Goal: Information Seeking & Learning: Learn about a topic

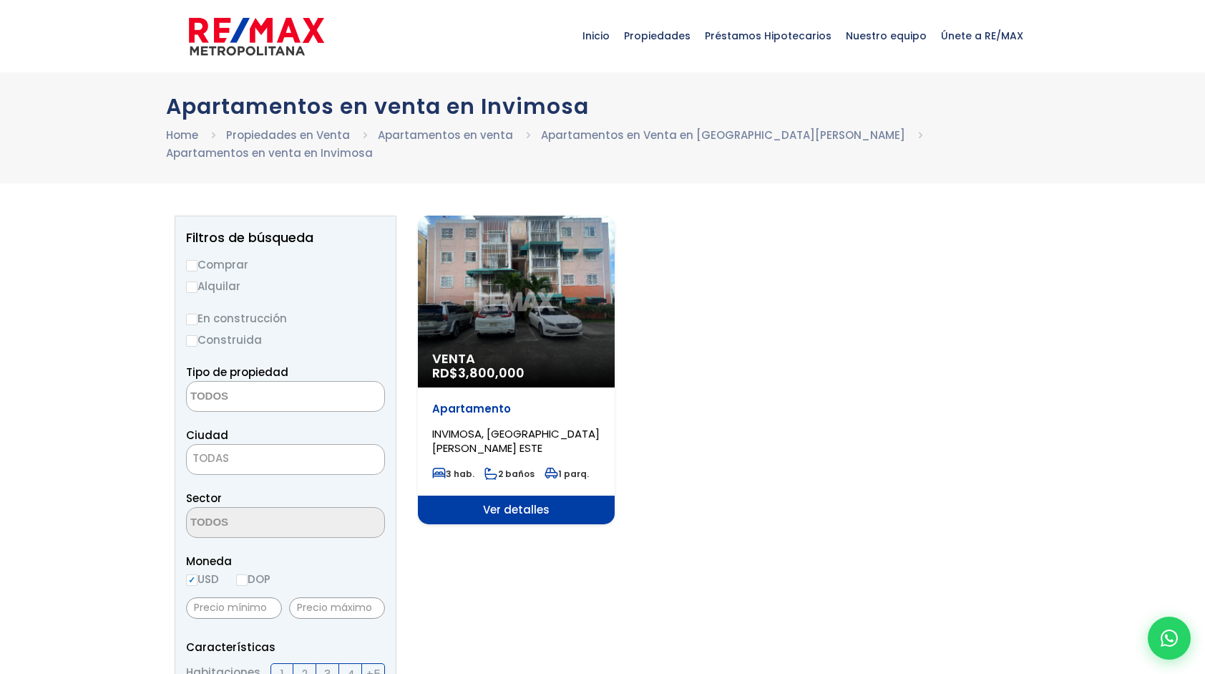
select select
click at [577, 315] on div "Venta RD$ 3,800,000" at bounding box center [516, 301] width 197 height 172
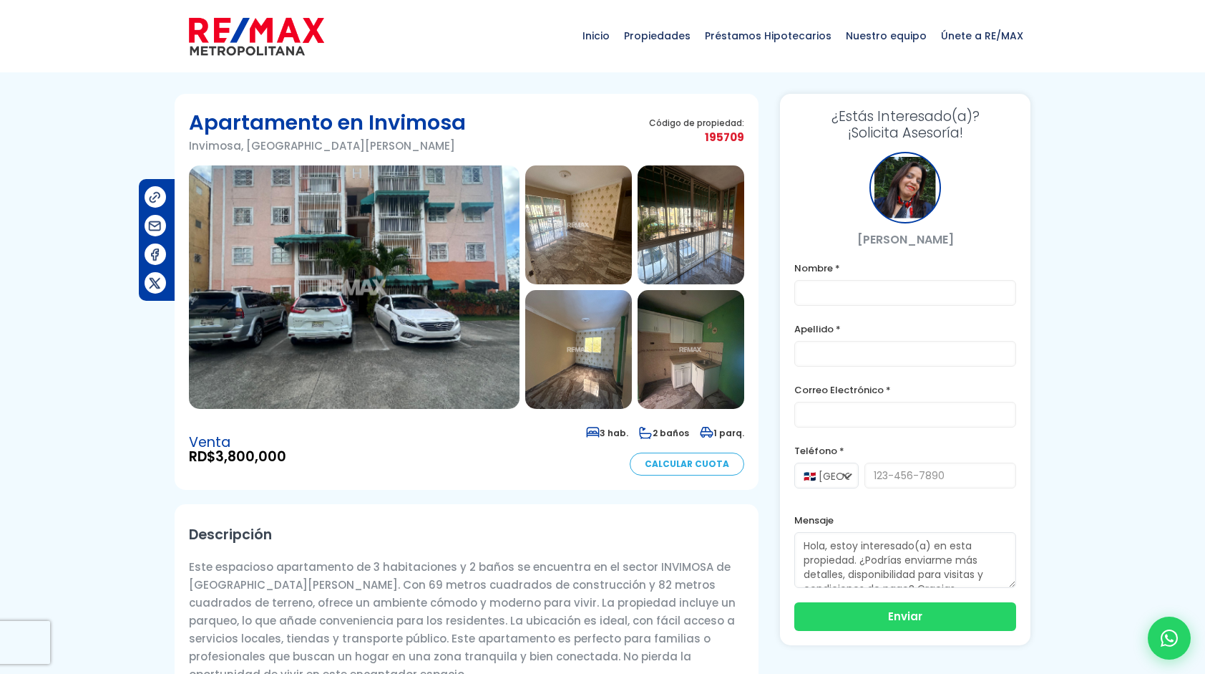
click at [409, 300] on img at bounding box center [354, 286] width 331 height 243
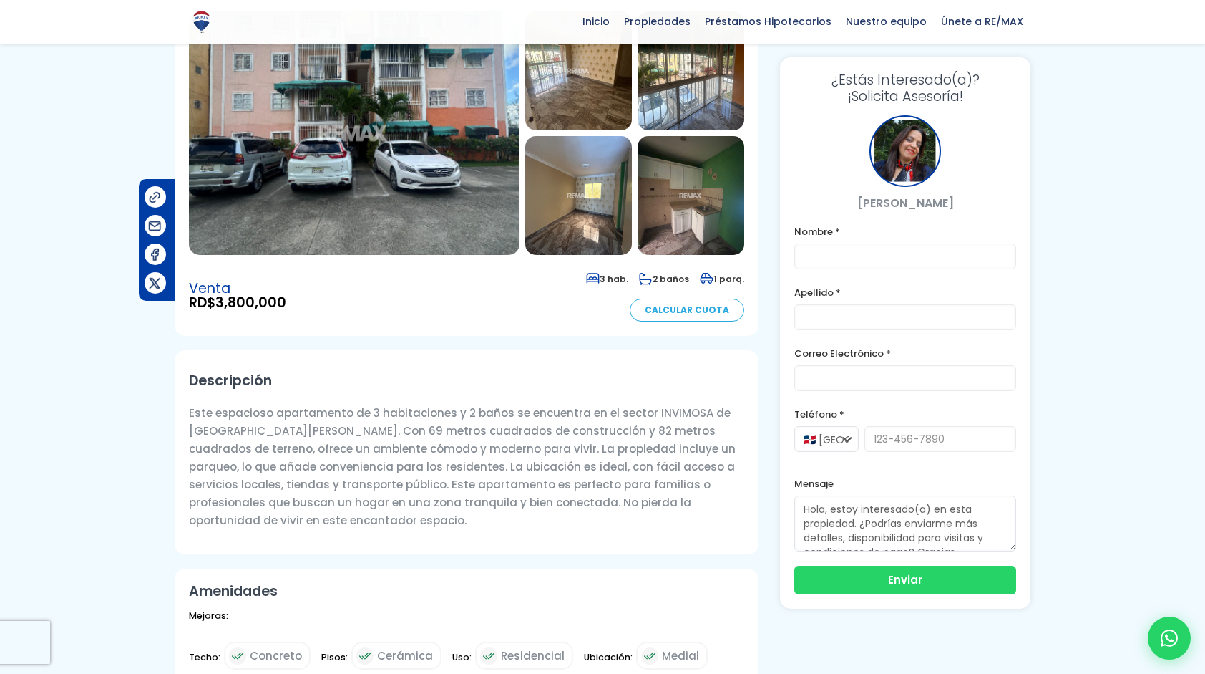
scroll to position [135, 0]
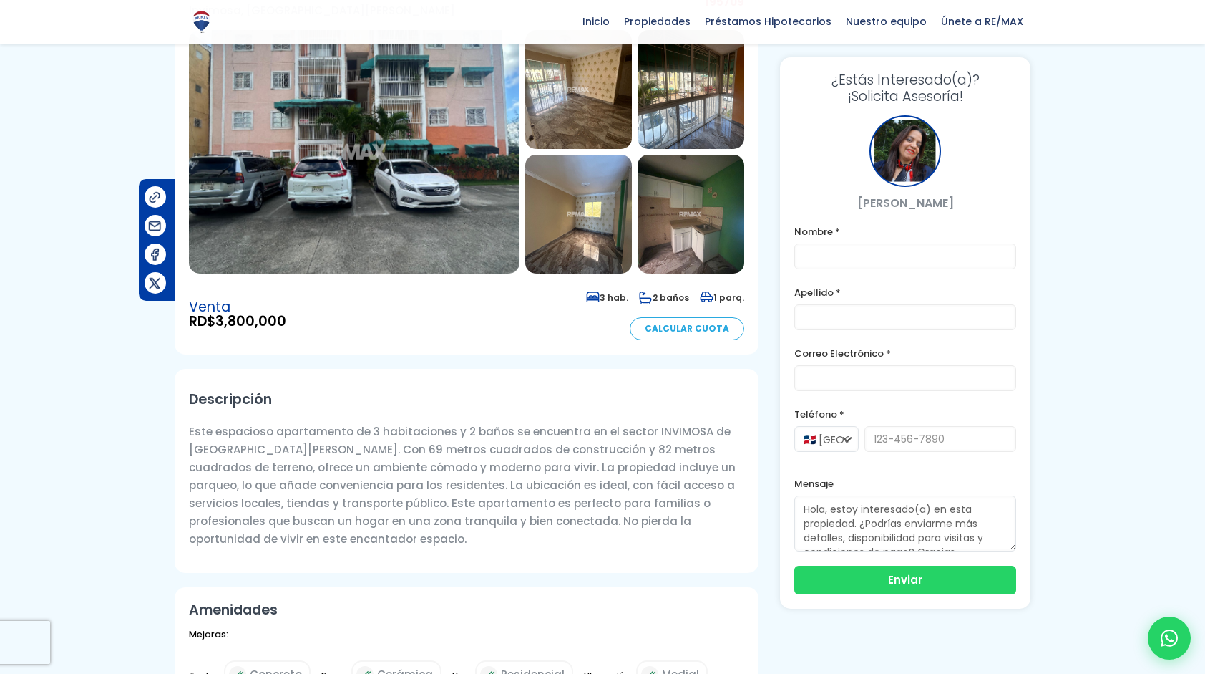
drag, startPoint x: 641, startPoint y: 429, endPoint x: 694, endPoint y: 432, distance: 53.8
click at [694, 432] on p "Este espacioso apartamento de 3 habitaciones y 2 baños se encuentra en el secto…" at bounding box center [466, 484] width 555 height 125
copy p "INVIMOSA"
drag, startPoint x: 863, startPoint y: 203, endPoint x: 950, endPoint y: 200, distance: 86.7
click at [950, 200] on p "Yaneris Fajardo" at bounding box center [906, 203] width 222 height 18
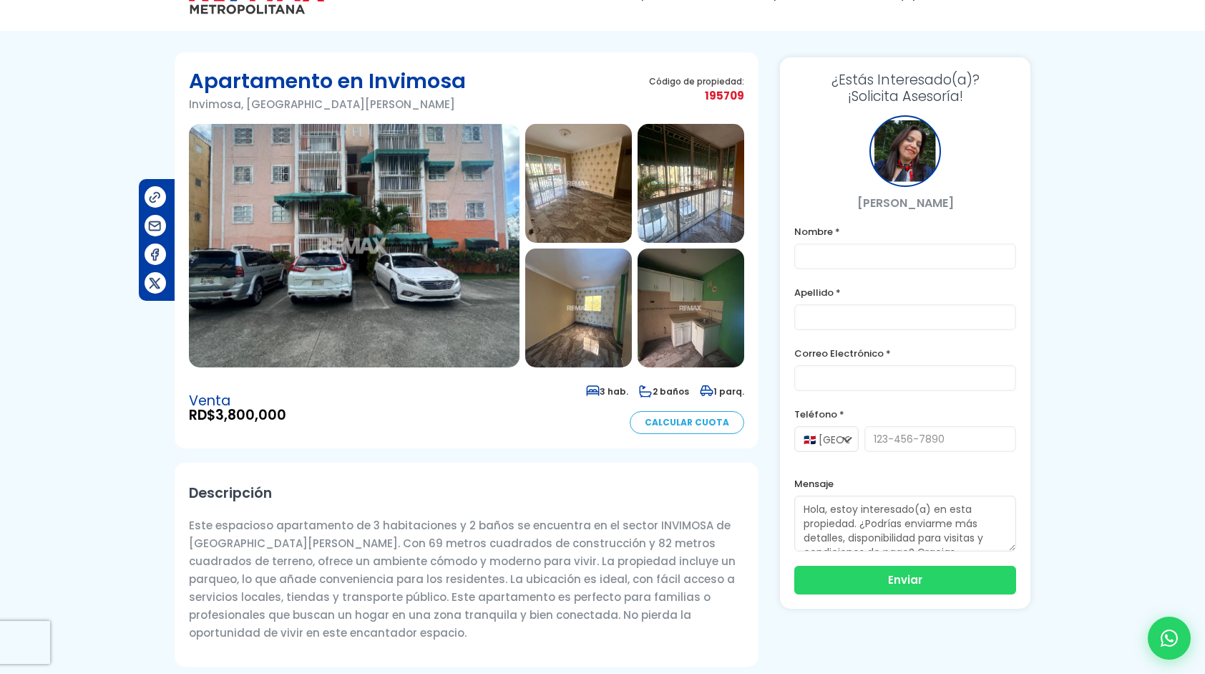
scroll to position [0, 0]
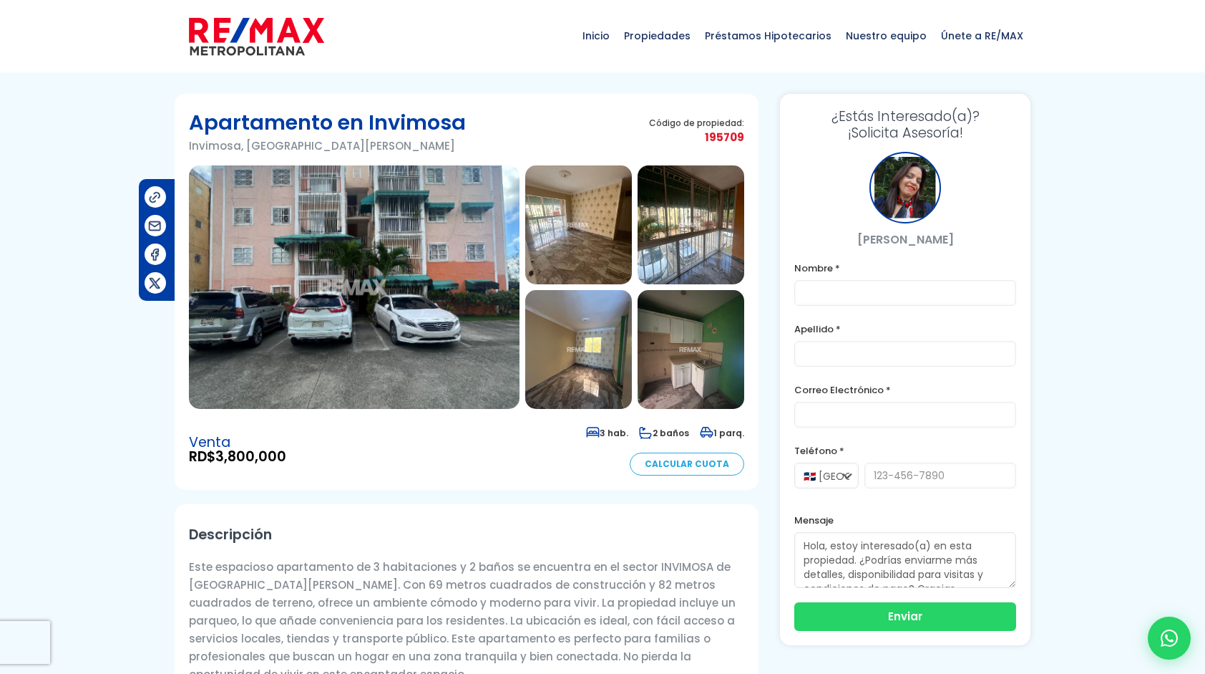
copy p "Yaneris Fajardo"
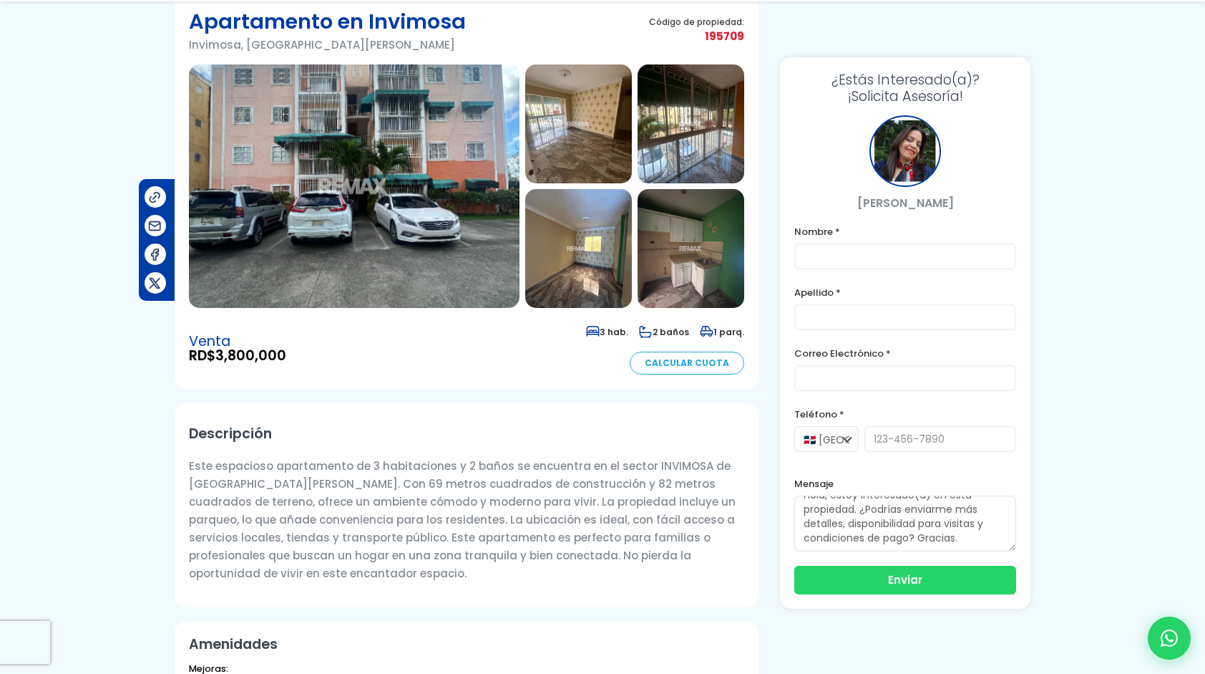
scroll to position [143, 0]
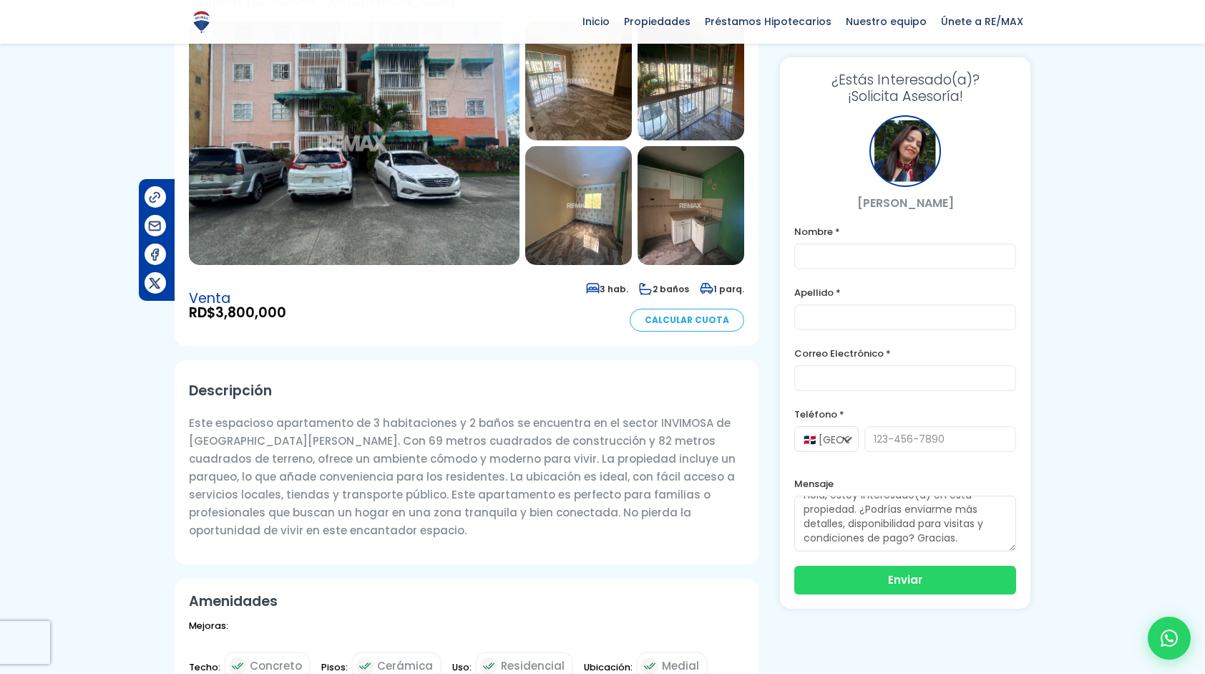
drag, startPoint x: 294, startPoint y: 303, endPoint x: 284, endPoint y: 323, distance: 22.4
click at [284, 323] on div "Venta RD$ 3,800,000 3 hab. 2 baños 1 parq. Calcular Cuota" at bounding box center [466, 305] width 555 height 52
click at [325, 315] on div "Venta RD$ 3,800,000 3 hab. 2 baños 1 parq. Calcular Cuota" at bounding box center [466, 305] width 555 height 52
drag, startPoint x: 301, startPoint y: 314, endPoint x: 222, endPoint y: 313, distance: 78.7
click at [222, 313] on div "Venta RD$ 3,800,000 3 hab. 2 baños 1 parq. Calcular Cuota" at bounding box center [466, 305] width 555 height 52
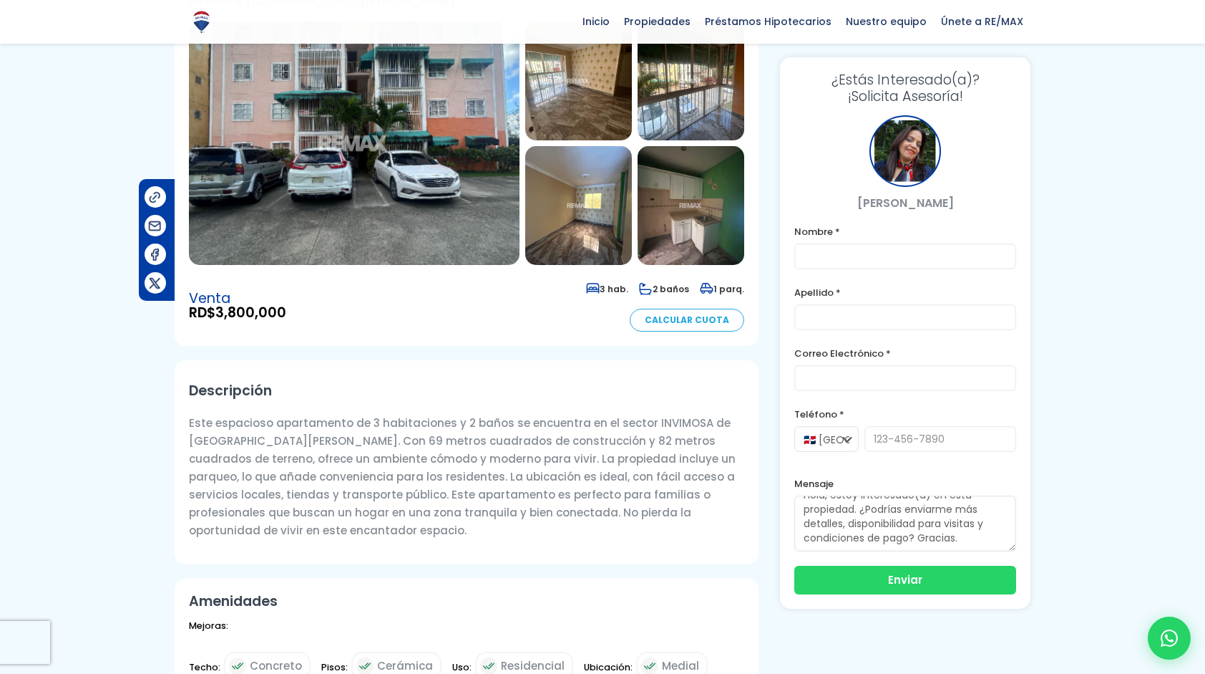
copy span "3,800,000"
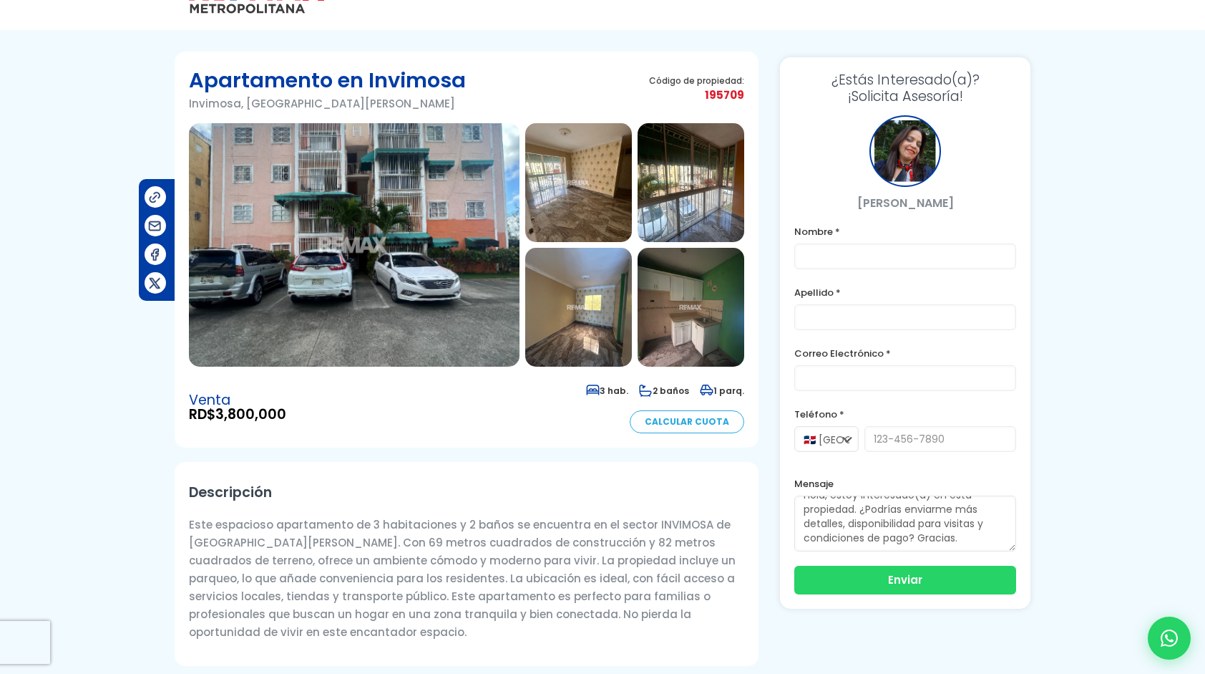
scroll to position [0, 0]
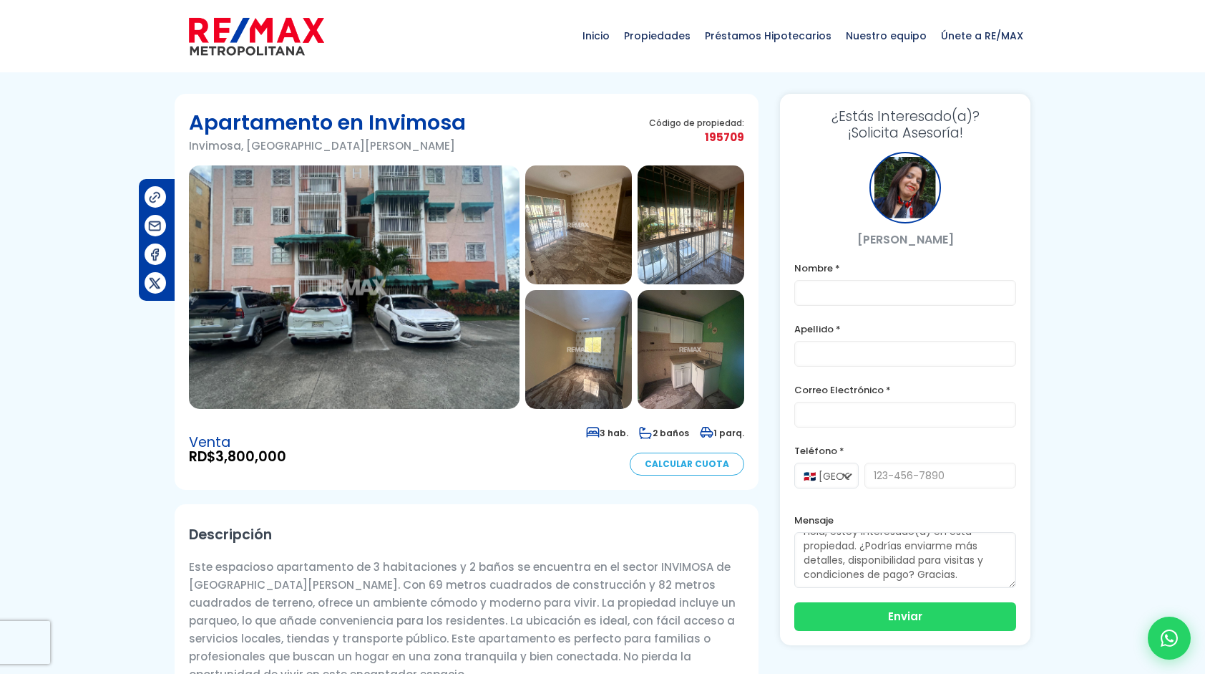
click at [208, 31] on img at bounding box center [256, 36] width 135 height 43
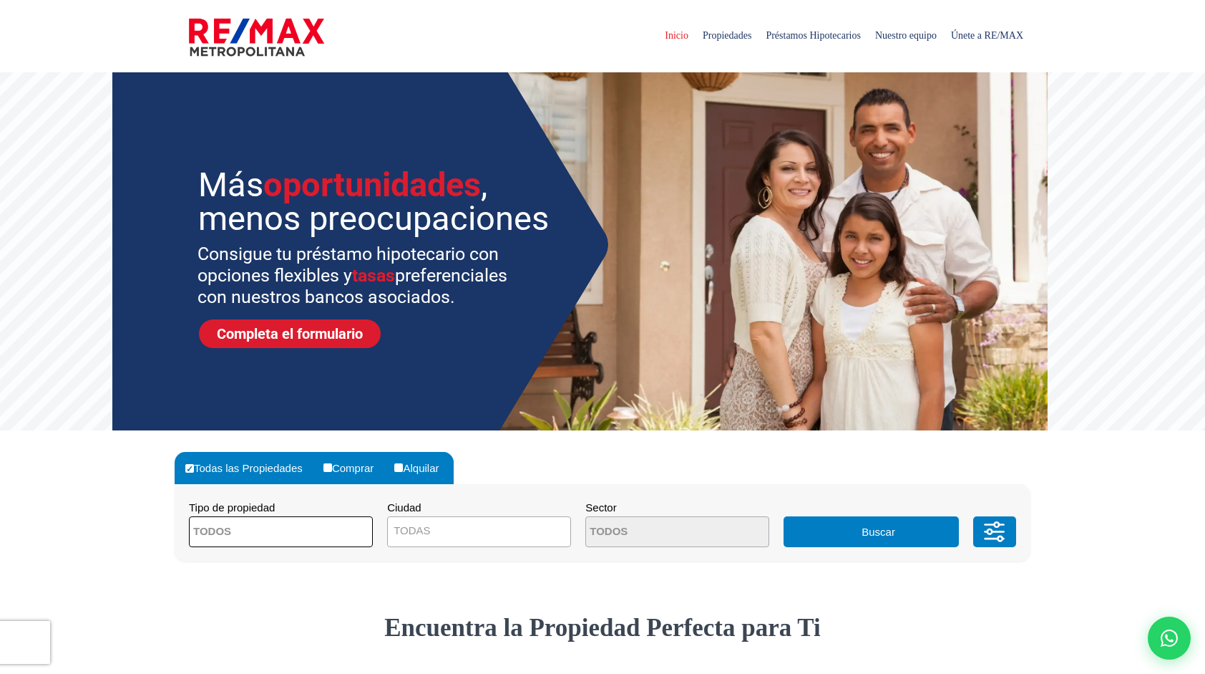
click at [325, 534] on span at bounding box center [281, 531] width 184 height 31
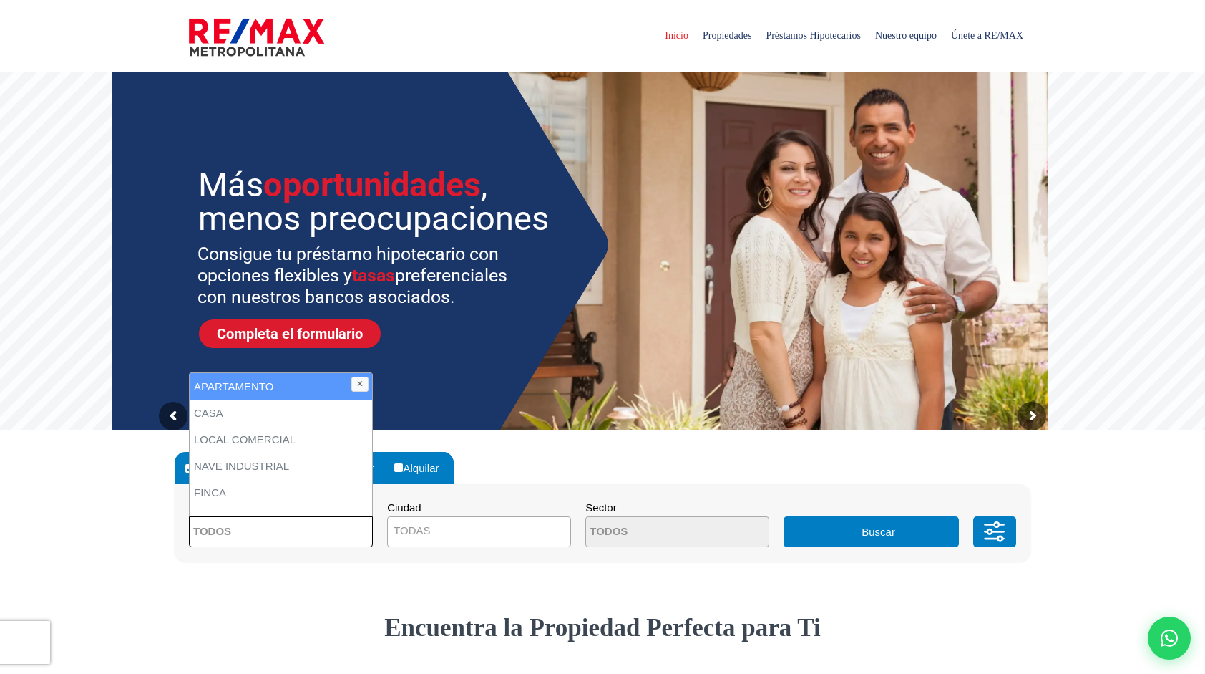
click at [301, 390] on li "APARTAMENTO" at bounding box center [281, 386] width 183 height 26
select select "apartment"
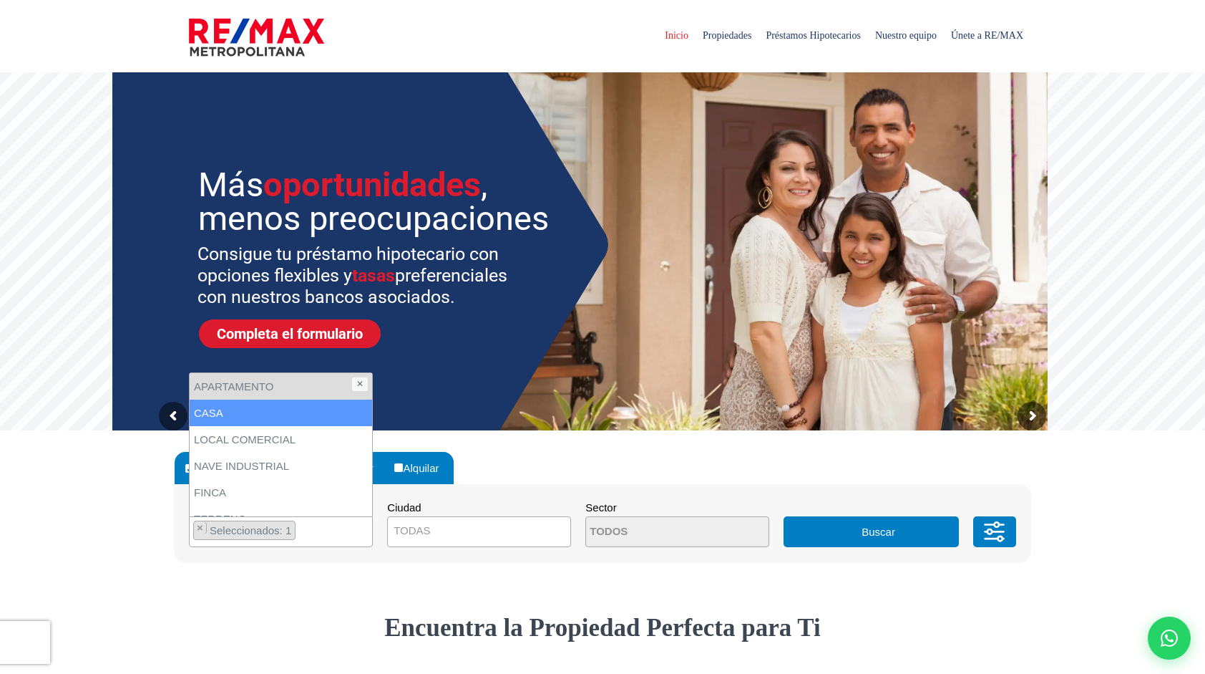
click at [473, 529] on span "TODAS" at bounding box center [479, 530] width 183 height 20
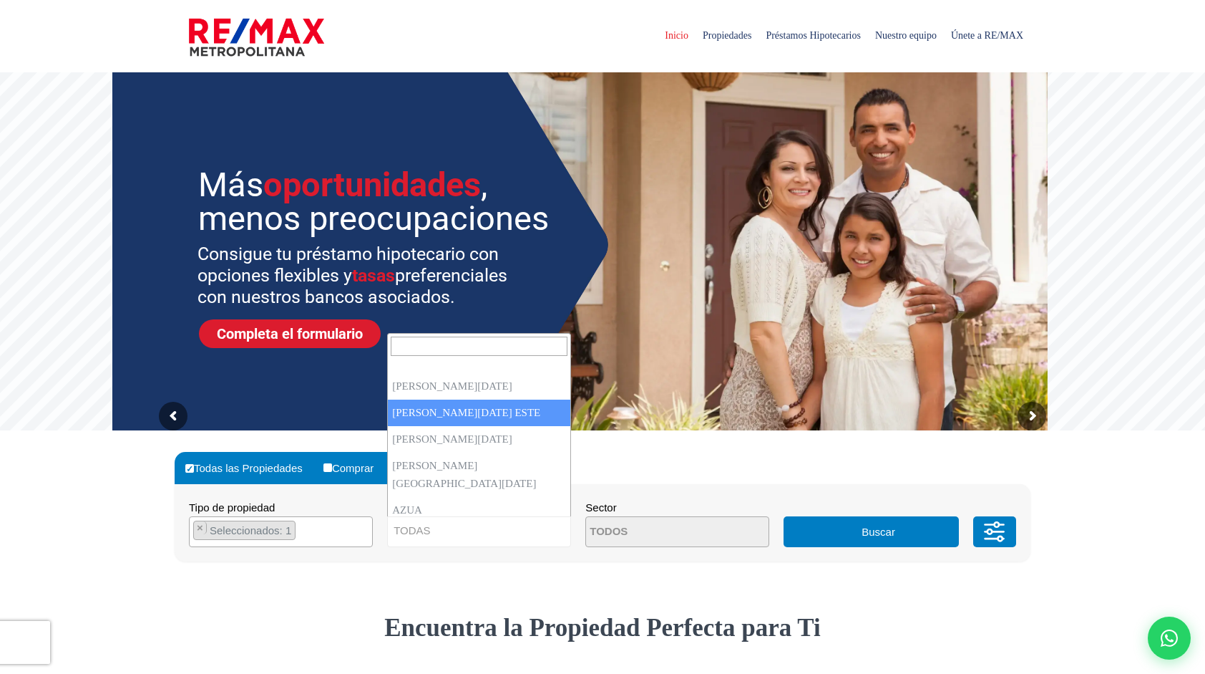
select select "148"
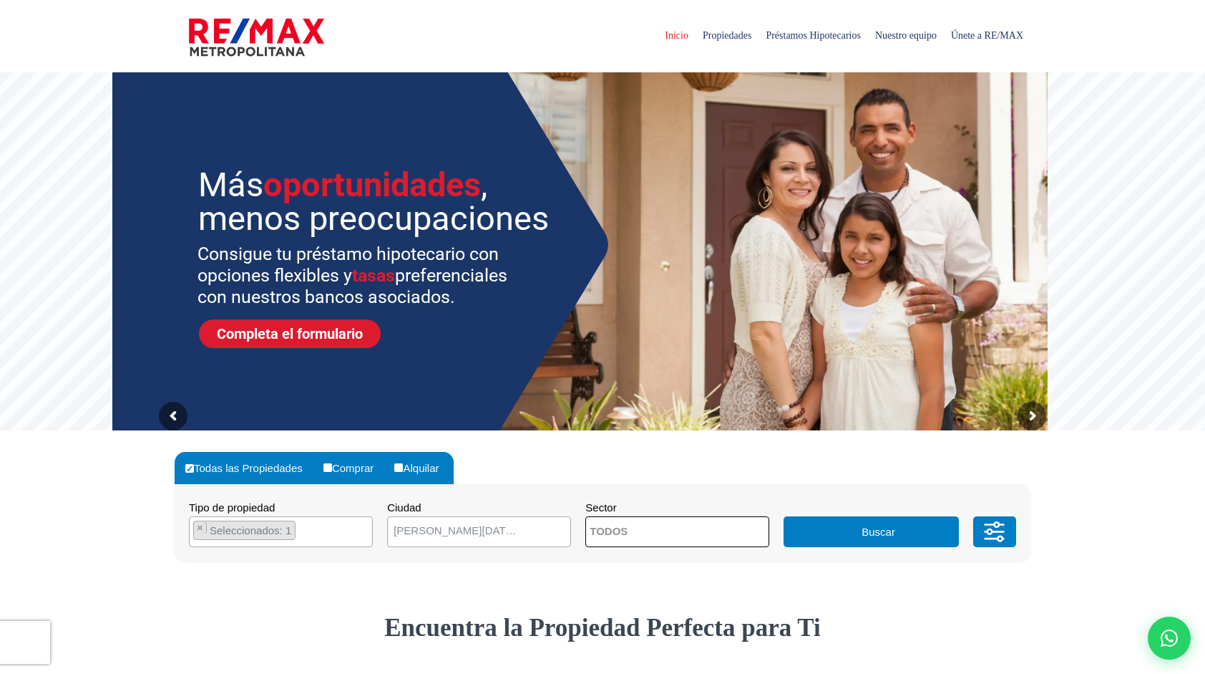
click at [631, 533] on textarea "Search" at bounding box center [655, 532] width 139 height 31
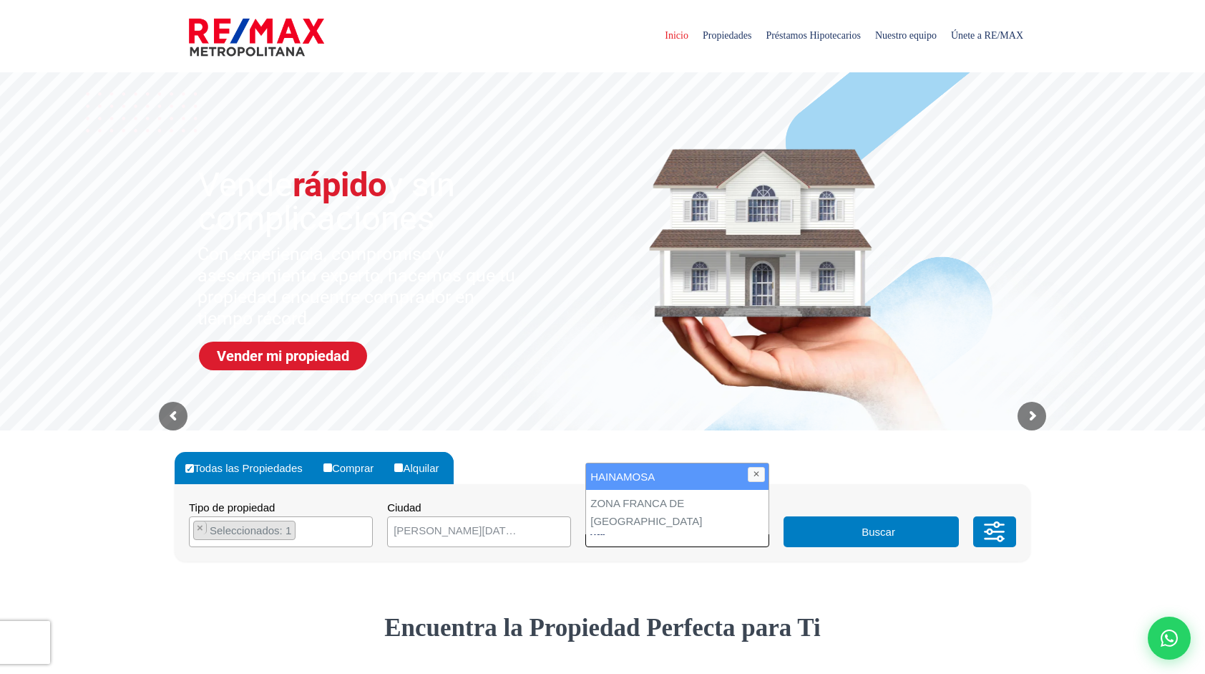
type textarea "hai"
click at [628, 475] on li "HAINAMOSA" at bounding box center [677, 476] width 183 height 26
select select "13302"
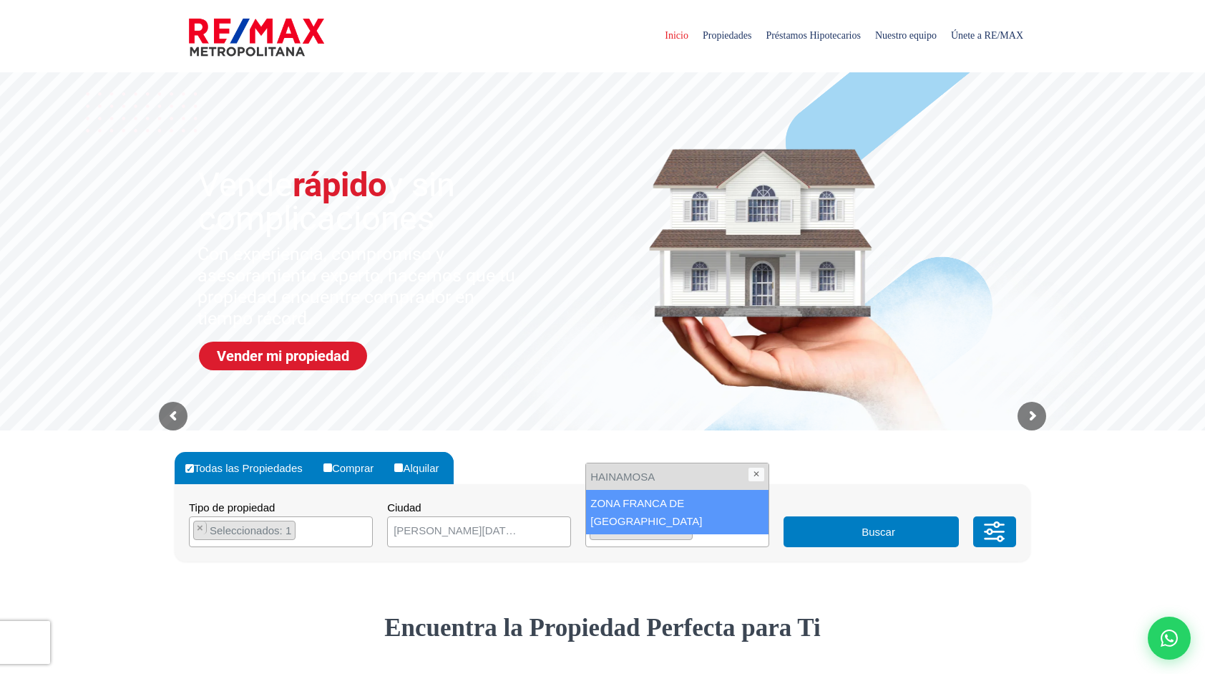
click at [867, 530] on button "Buscar" at bounding box center [871, 531] width 175 height 31
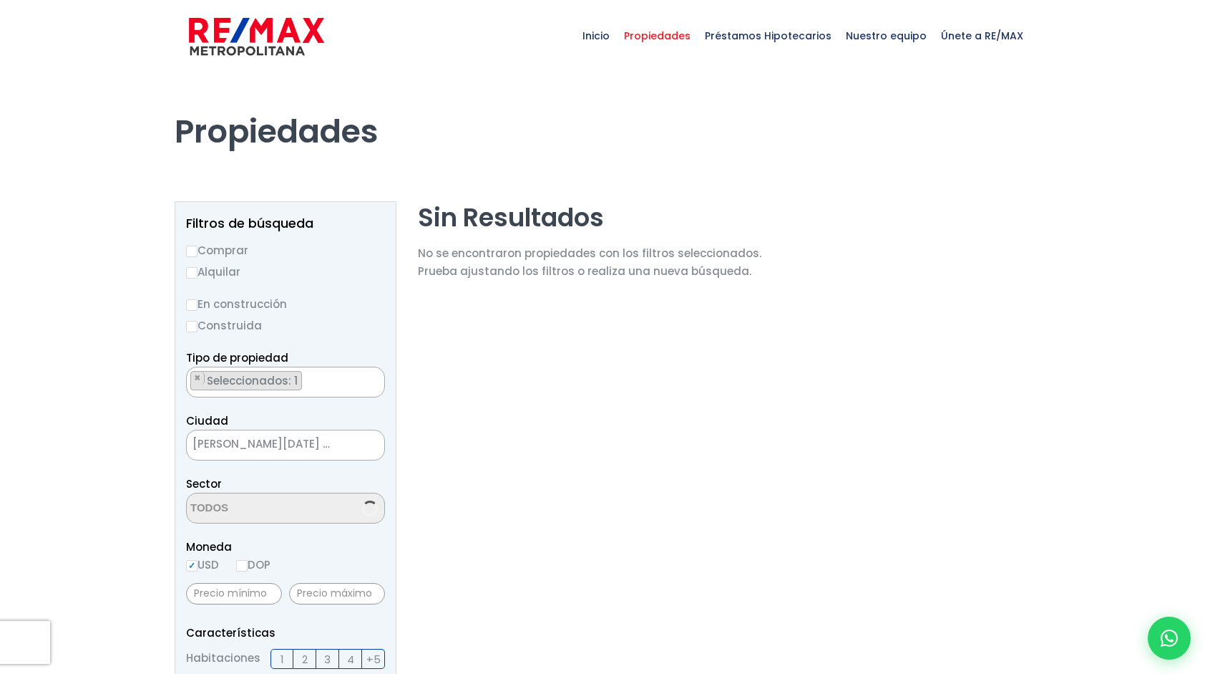
scroll to position [941, 0]
select select "13302"
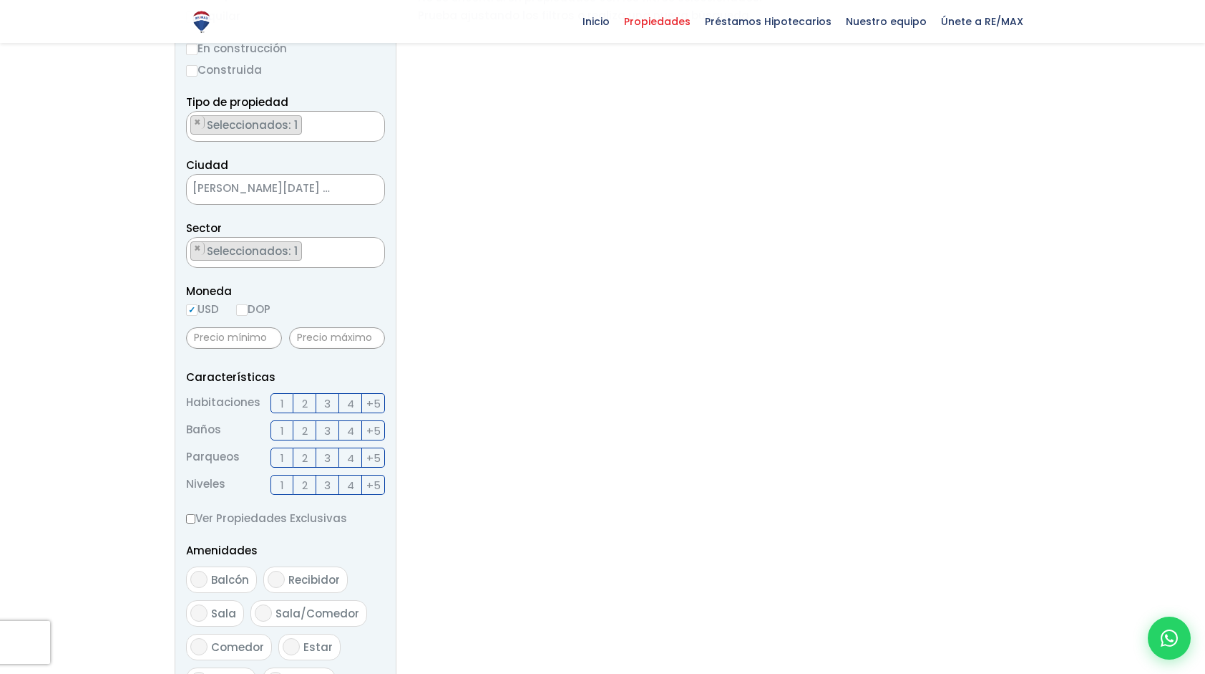
scroll to position [286, 0]
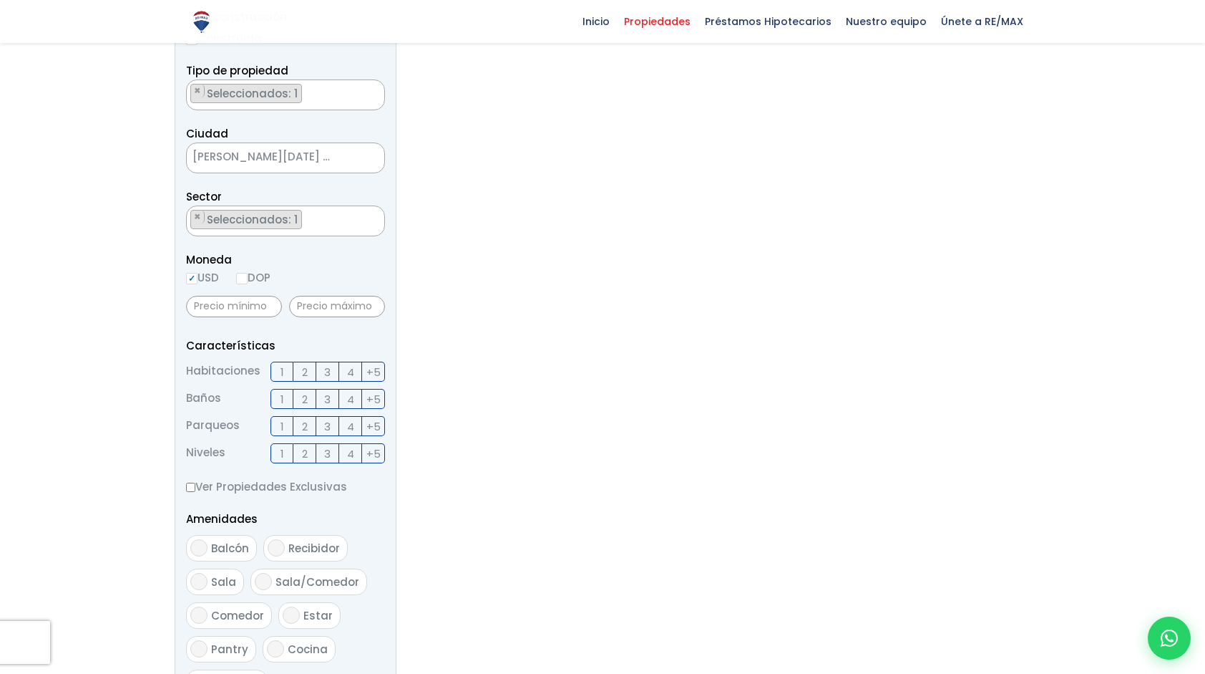
click at [191, 219] on textarea "Search" at bounding box center [191, 221] width 8 height 31
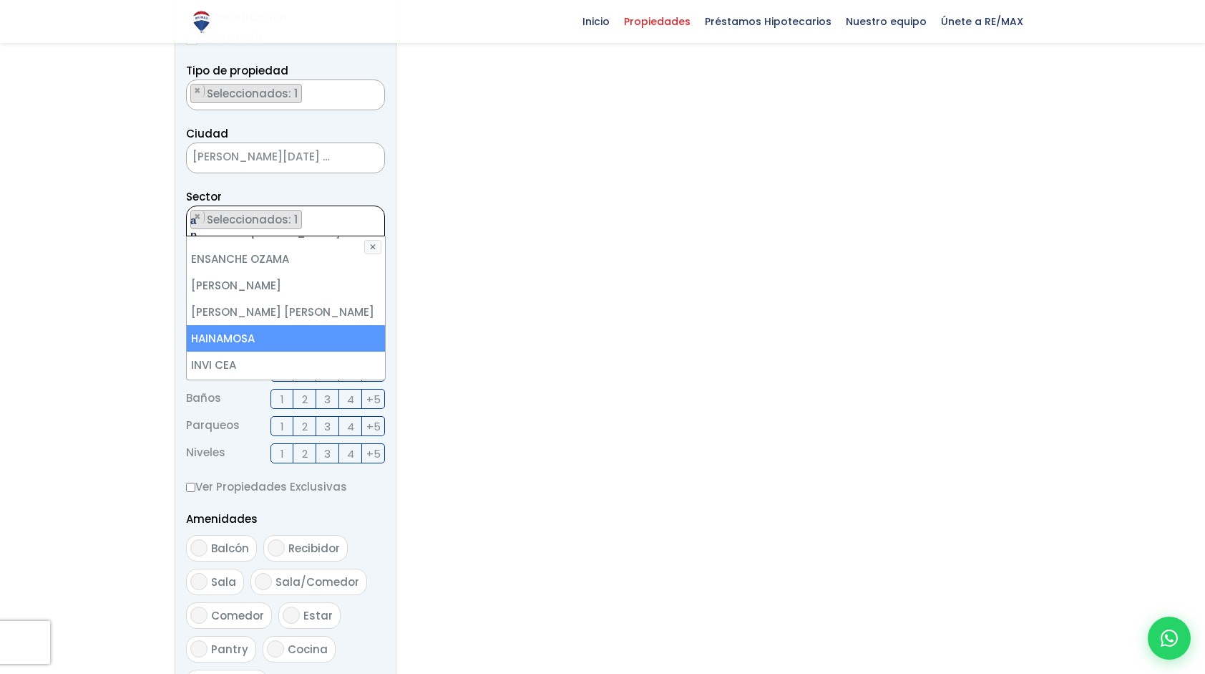
scroll to position [0, 0]
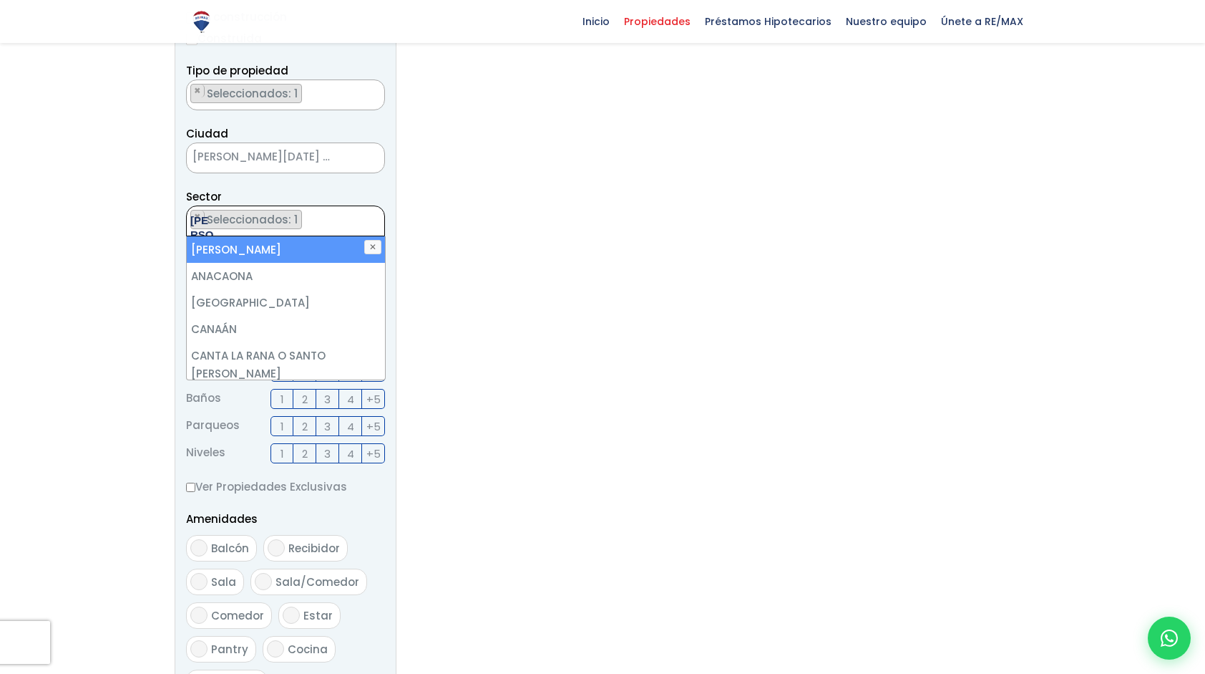
type textarea "ana"
click at [279, 253] on li "[PERSON_NAME]" at bounding box center [286, 249] width 198 height 26
select select "13312"
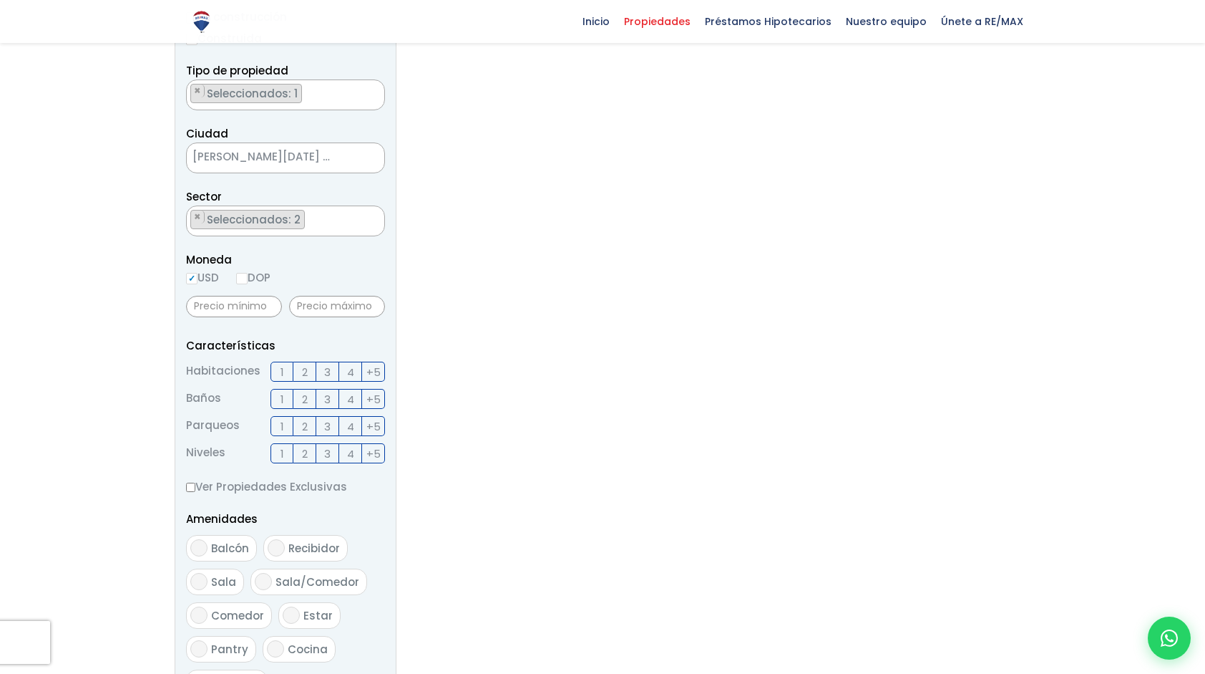
click at [535, 369] on section "Sin Resultados No se encontraron propiedades con los filtros seleccionados. Pru…" at bounding box center [590, 401] width 344 height 974
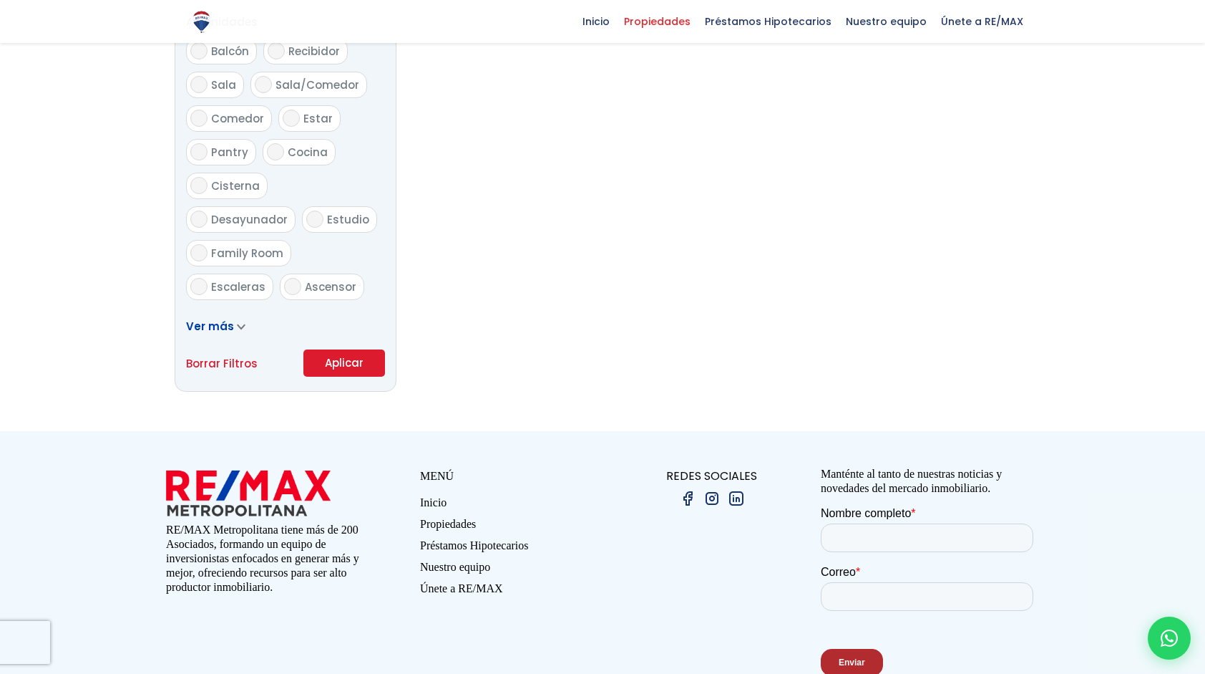
scroll to position [787, 0]
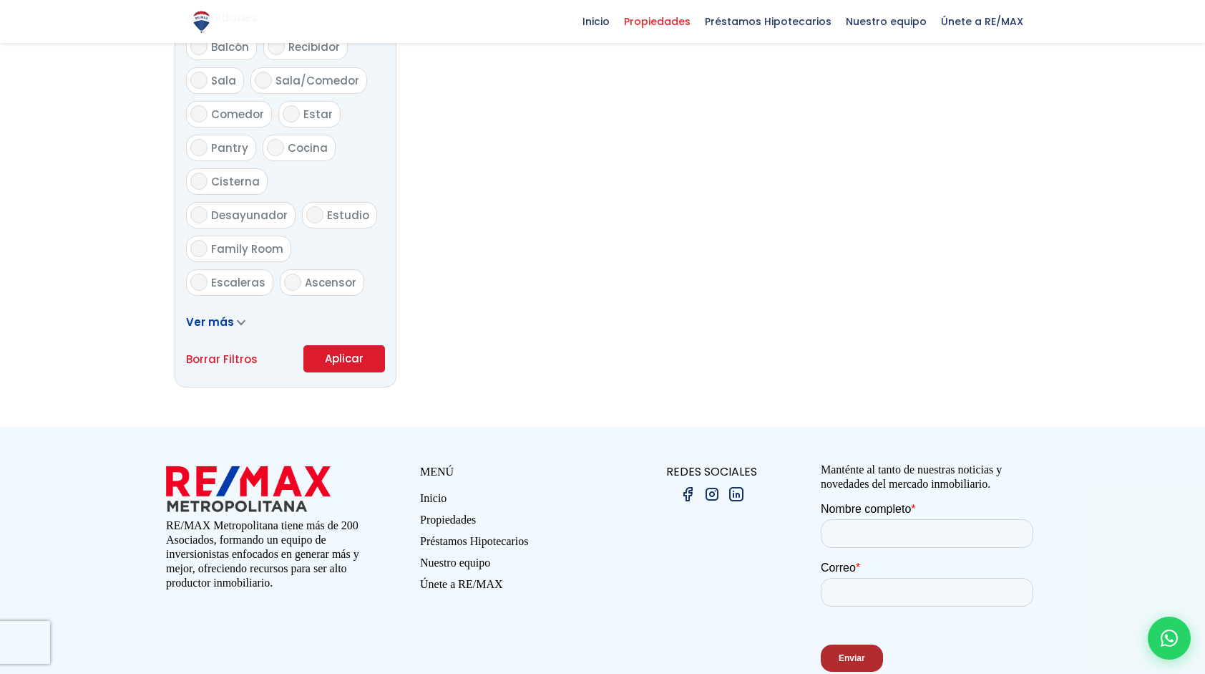
click at [368, 361] on button "Aplicar" at bounding box center [344, 358] width 82 height 27
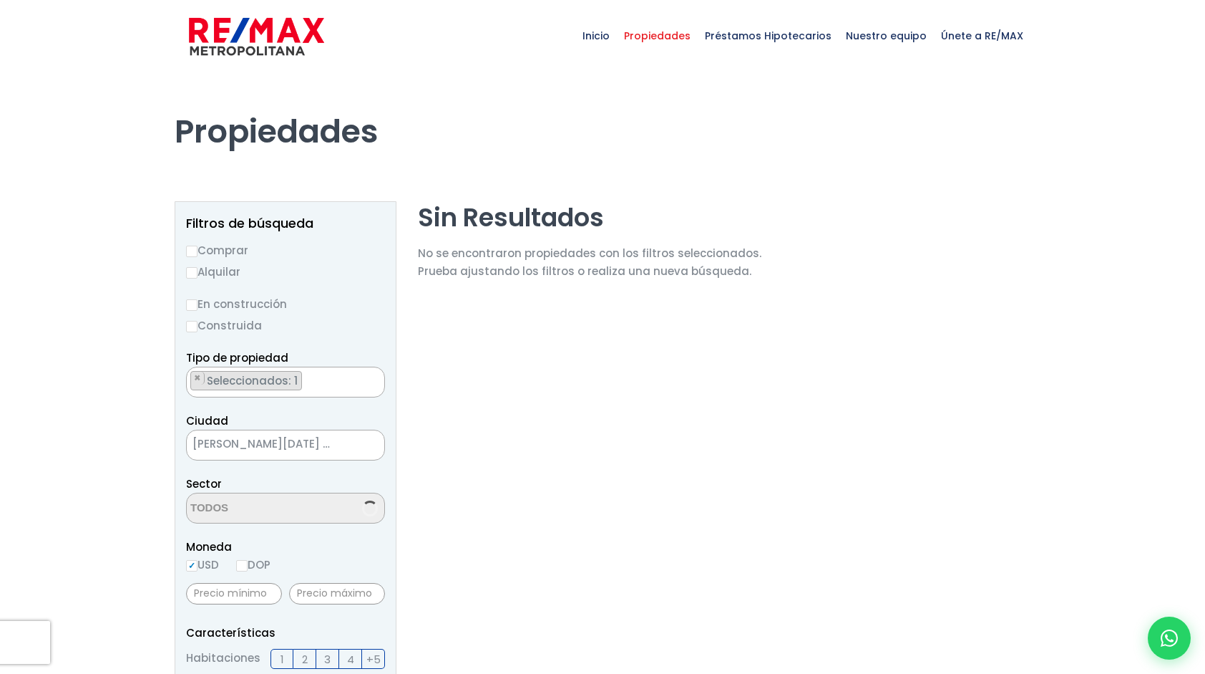
scroll to position [941, 0]
select select "13312"
